Goal: Task Accomplishment & Management: Use online tool/utility

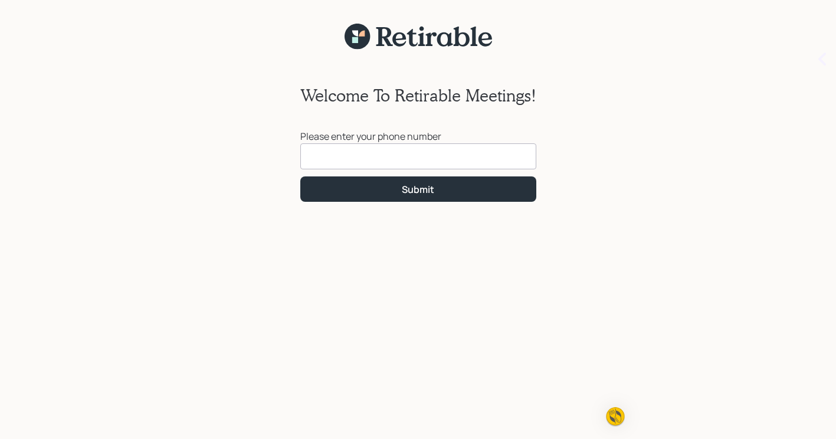
drag, startPoint x: 333, startPoint y: 155, endPoint x: 336, endPoint y: 149, distance: 6.4
click at [335, 160] on input at bounding box center [418, 156] width 236 height 26
type input "[PHONE_NUMBER]"
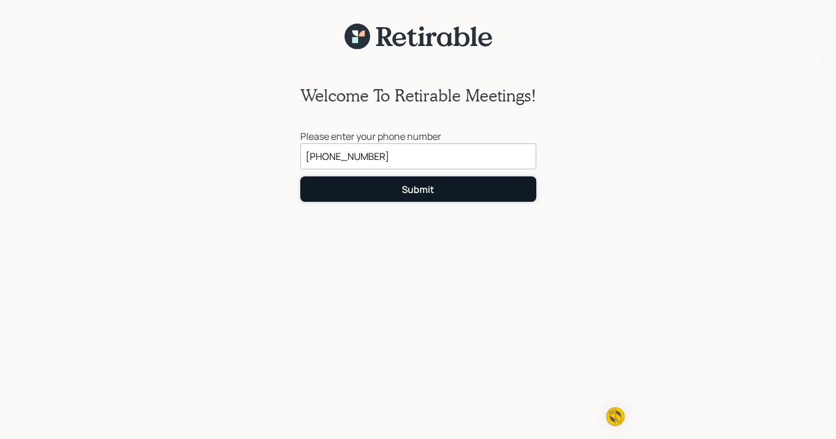
click at [433, 190] on div "Submit" at bounding box center [418, 189] width 32 height 13
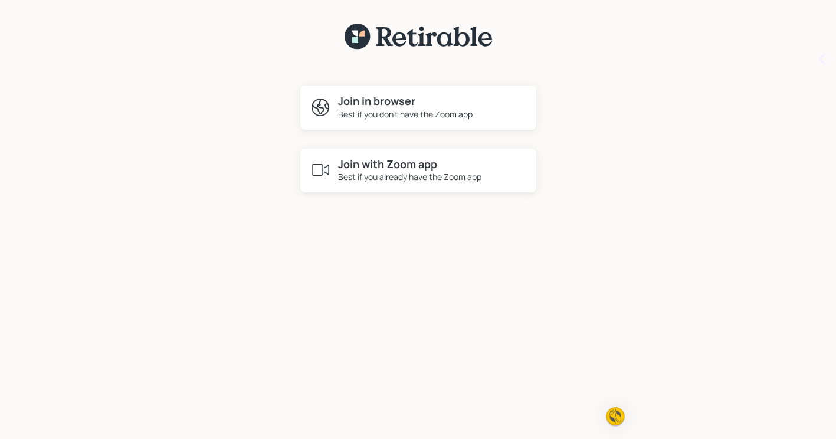
click at [385, 166] on h4 "Join with Zoom app" at bounding box center [409, 164] width 143 height 13
